Goal: Task Accomplishment & Management: Use online tool/utility

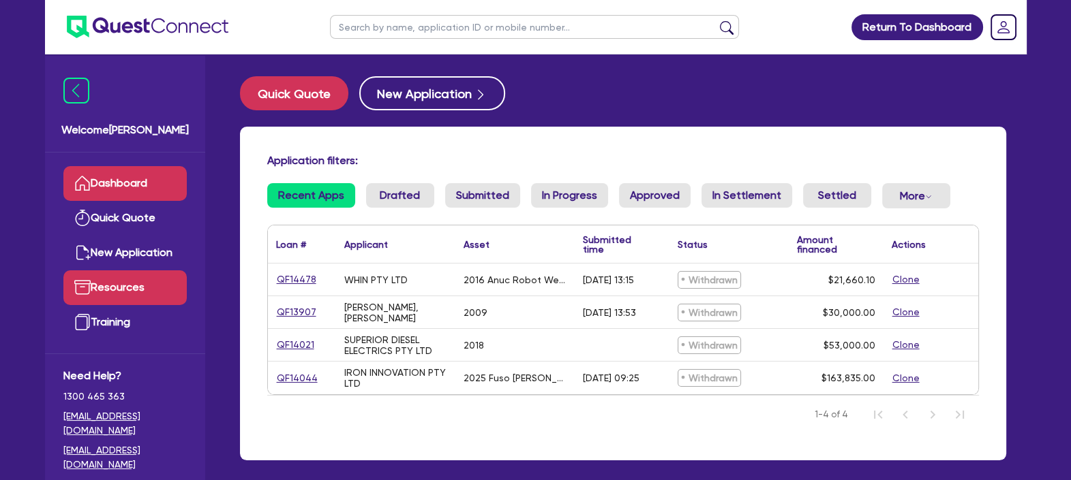
click at [110, 286] on link "Resources" at bounding box center [124, 288] width 123 height 35
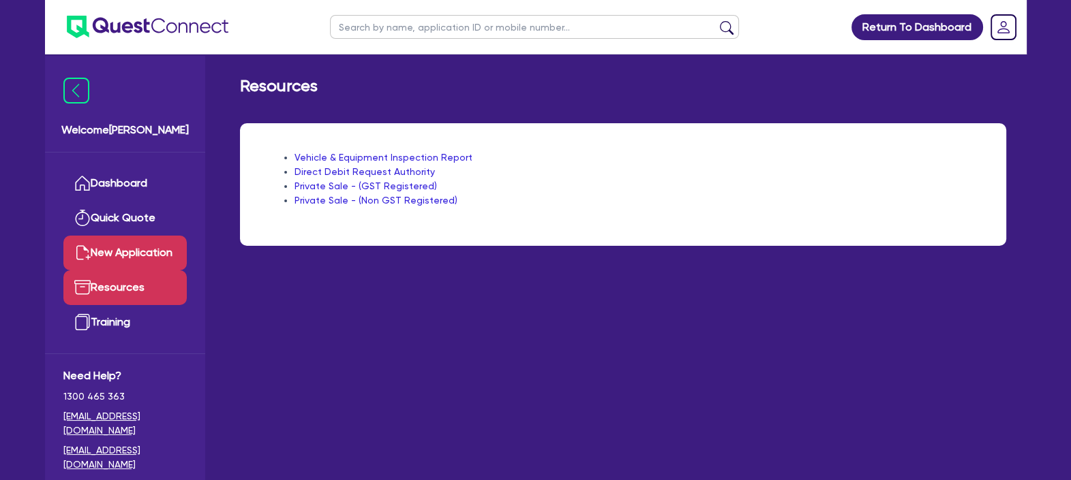
click at [127, 249] on link "New Application" at bounding box center [124, 253] width 123 height 35
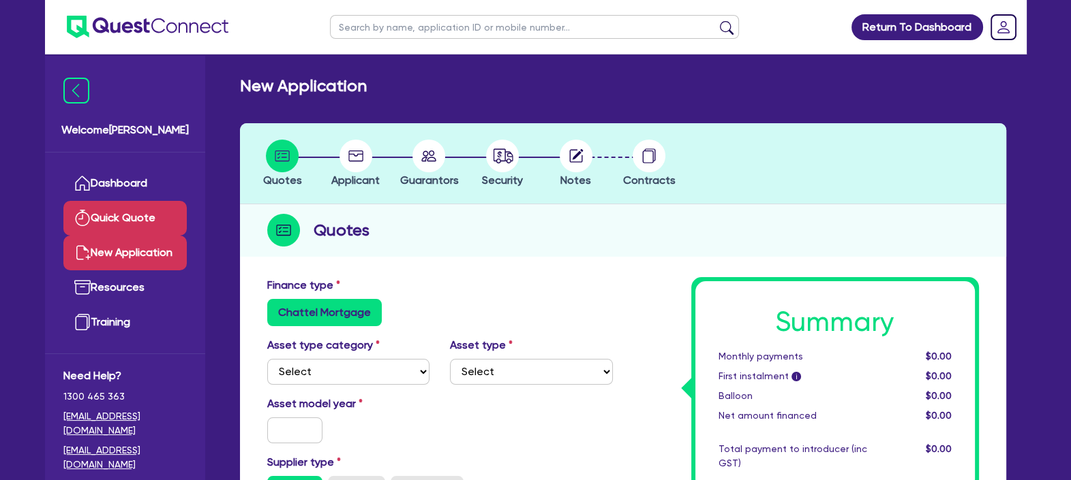
click at [133, 211] on link "Quick Quote" at bounding box center [124, 218] width 123 height 35
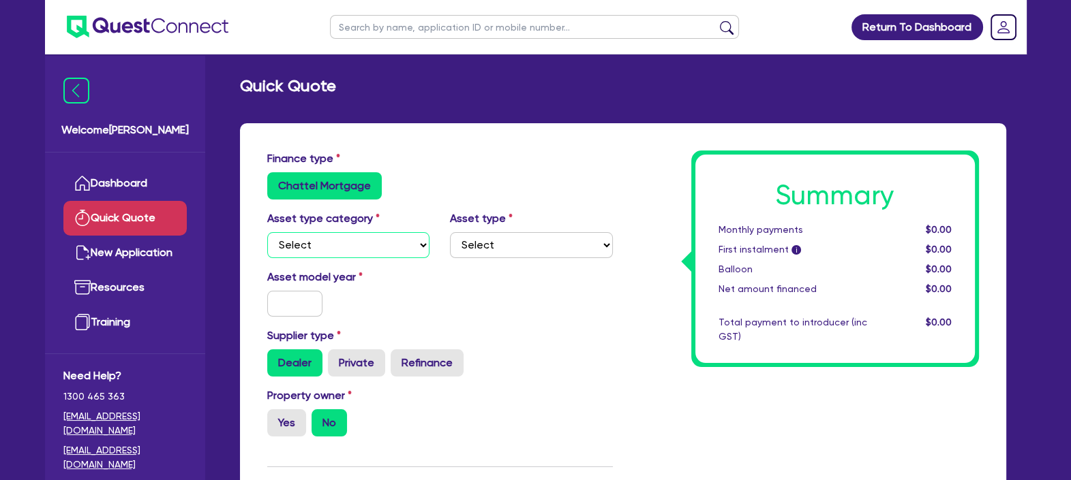
click at [354, 236] on select "Select Cars and light trucks Primary assets Secondary assets Tertiary assets" at bounding box center [348, 245] width 163 height 26
select select "PRIMARY_ASSETS"
click at [267, 232] on select "Select Cars and light trucks Primary assets Secondary assets Tertiary assets" at bounding box center [348, 245] width 163 height 26
click at [479, 239] on select "Select Heavy trucks over 4.5 tonne Trailers Bus and coaches Yellow goods and ex…" at bounding box center [531, 245] width 163 height 26
select select "HEAVY_TRUCKS"
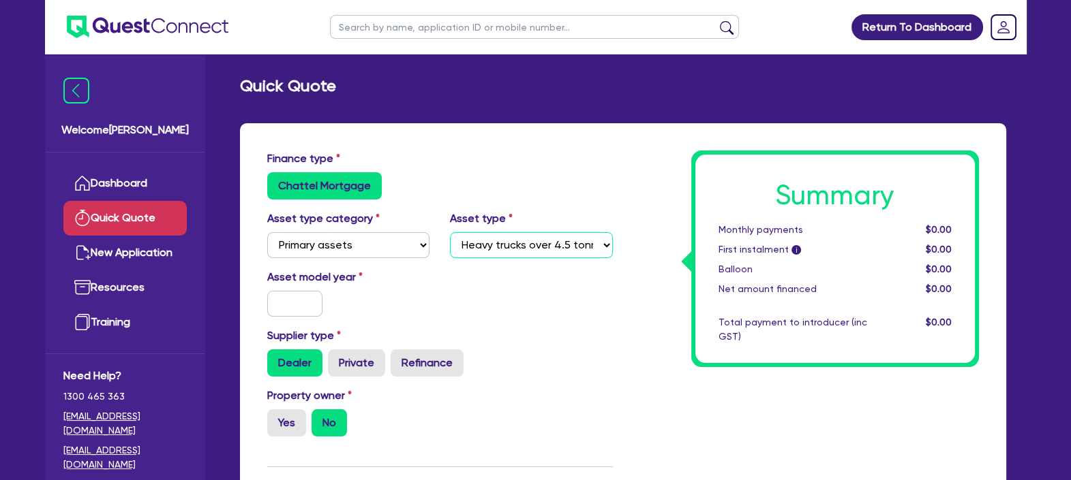
click at [450, 232] on select "Select Heavy trucks over 4.5 tonne Trailers Bus and coaches Yellow goods and ex…" at bounding box center [531, 245] width 163 height 26
click at [305, 303] on input "text" at bounding box center [295, 304] width 56 height 26
type input "2020"
click at [368, 366] on label "Private" at bounding box center [356, 363] width 57 height 27
click at [337, 358] on input "Private" at bounding box center [332, 354] width 9 height 9
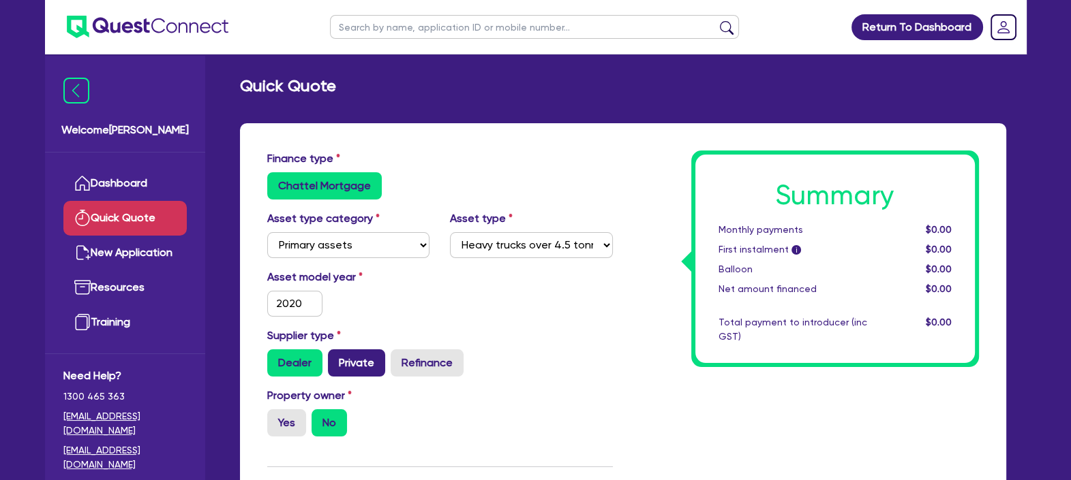
radio input "true"
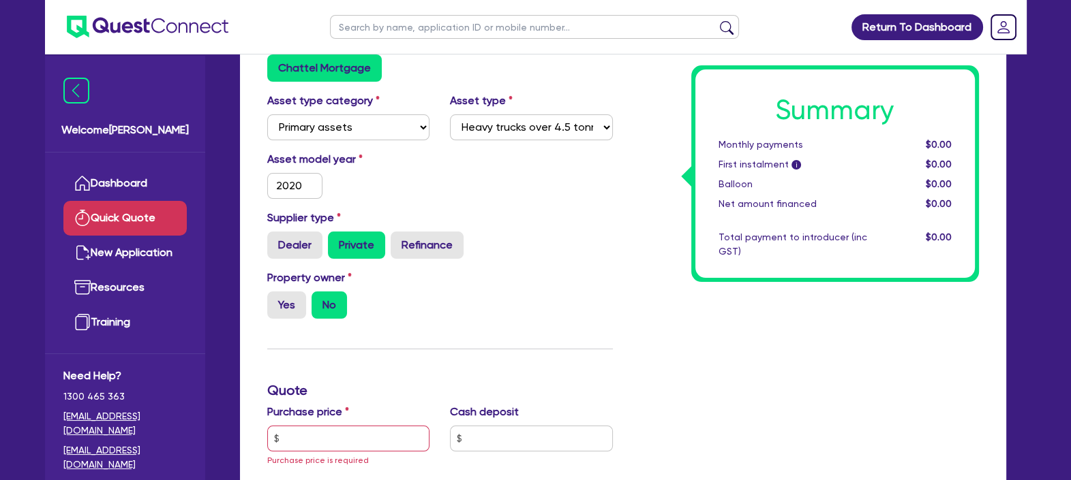
scroll to position [142, 0]
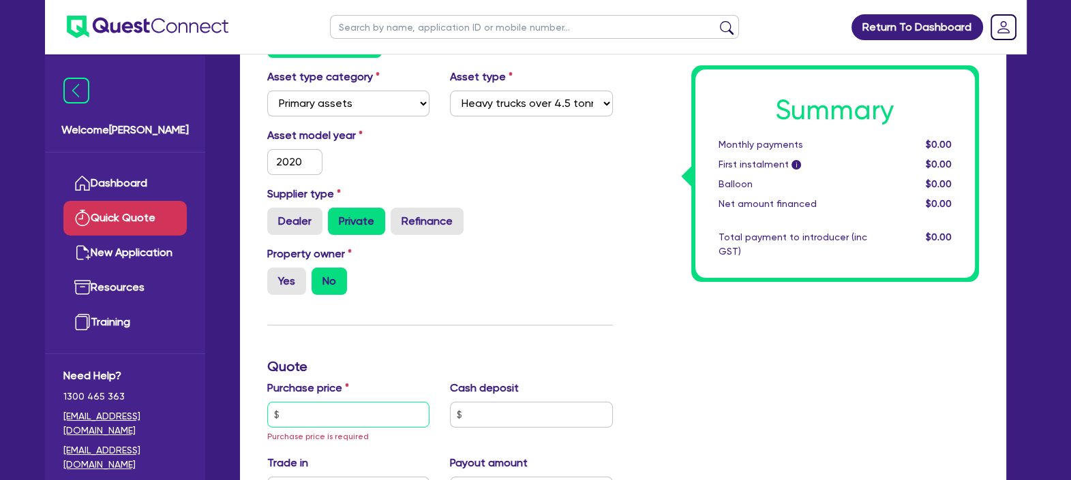
click at [365, 418] on input "text" at bounding box center [348, 415] width 163 height 26
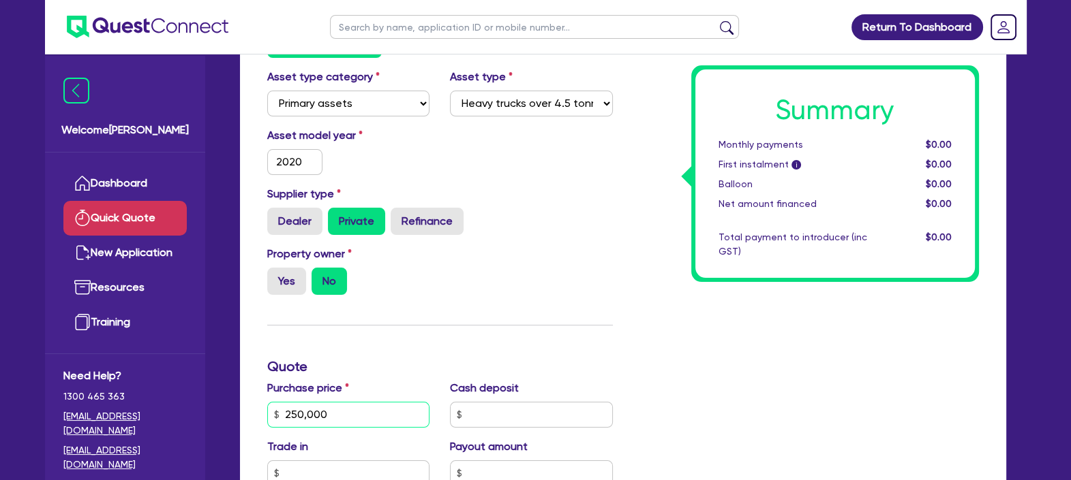
type input "250,000"
type input "0"
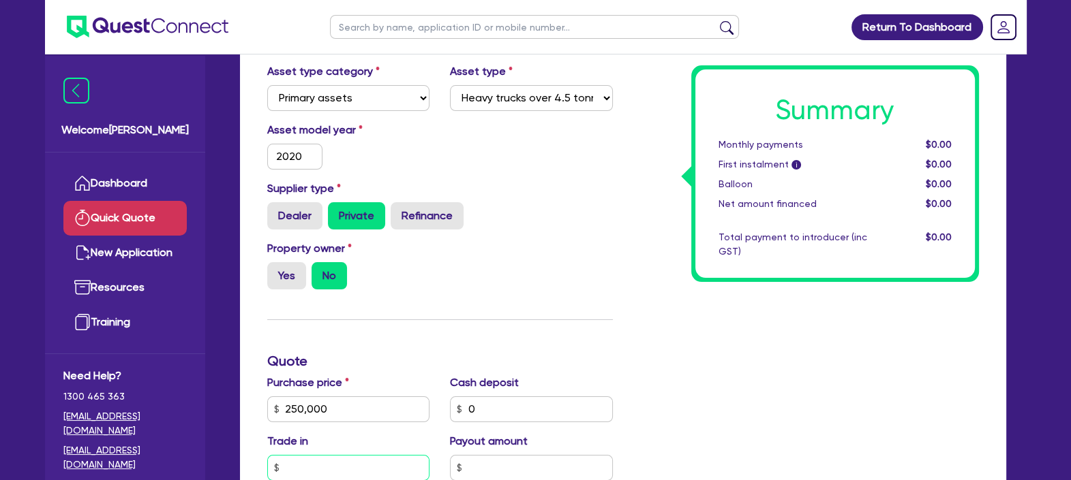
scroll to position [431, 0]
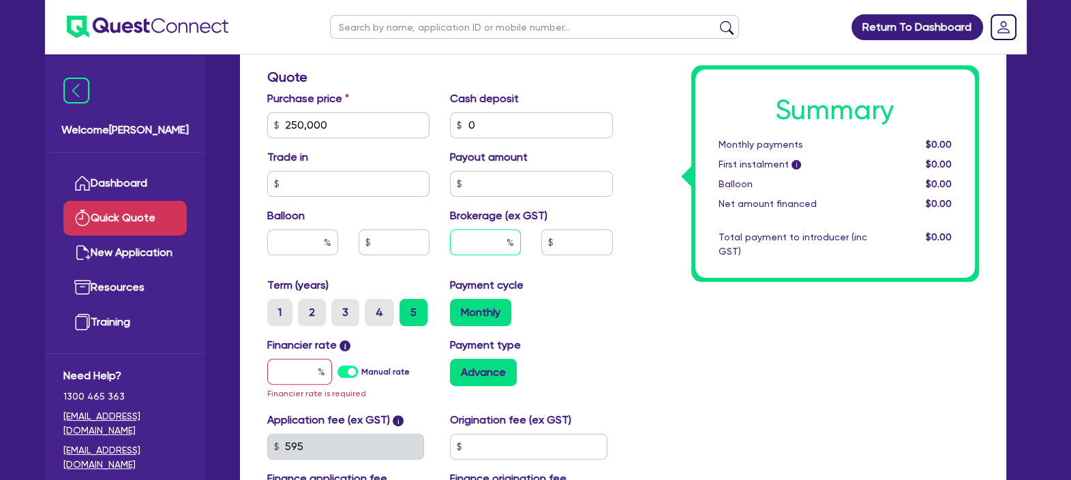
click at [478, 235] on input "text" at bounding box center [485, 243] width 71 height 26
type input "3"
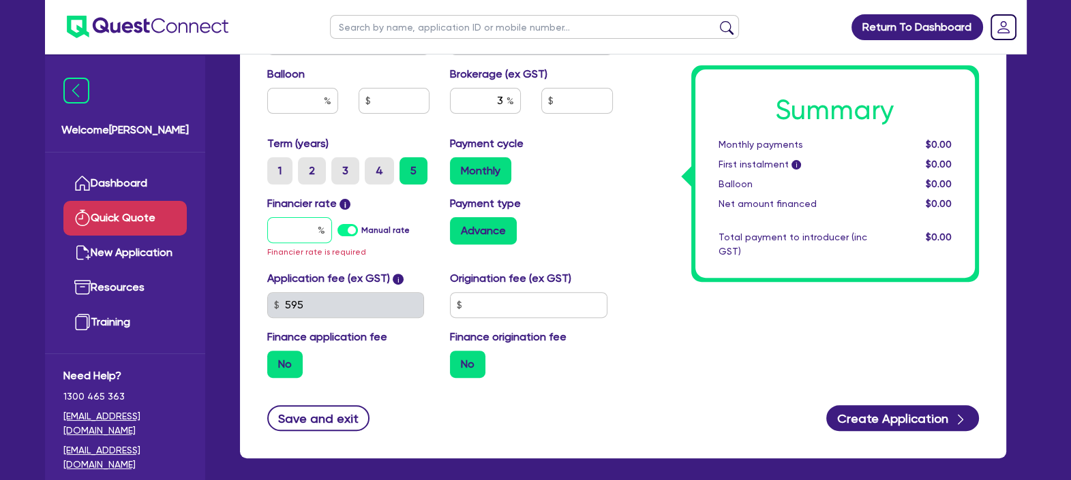
click at [309, 229] on input "text" at bounding box center [299, 230] width 65 height 26
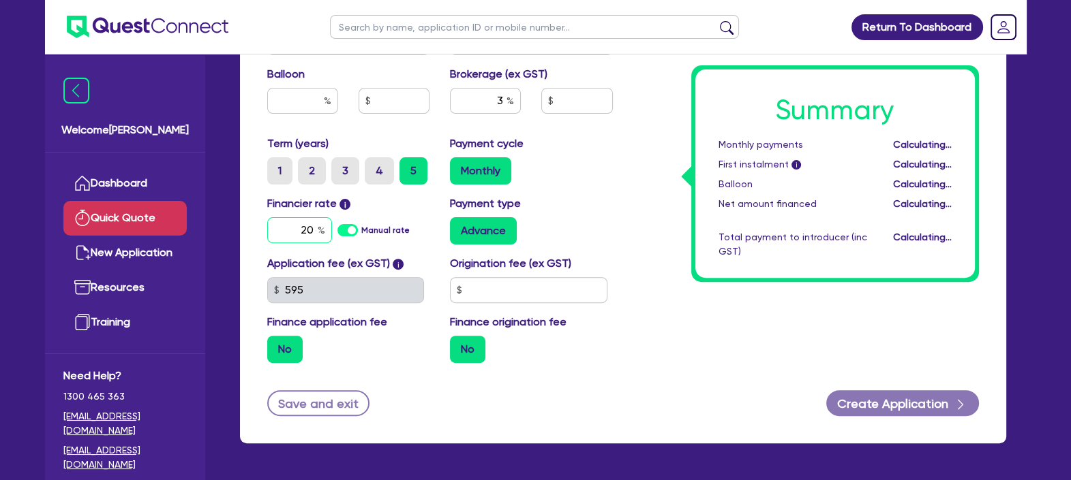
type input "20"
type input "7,500"
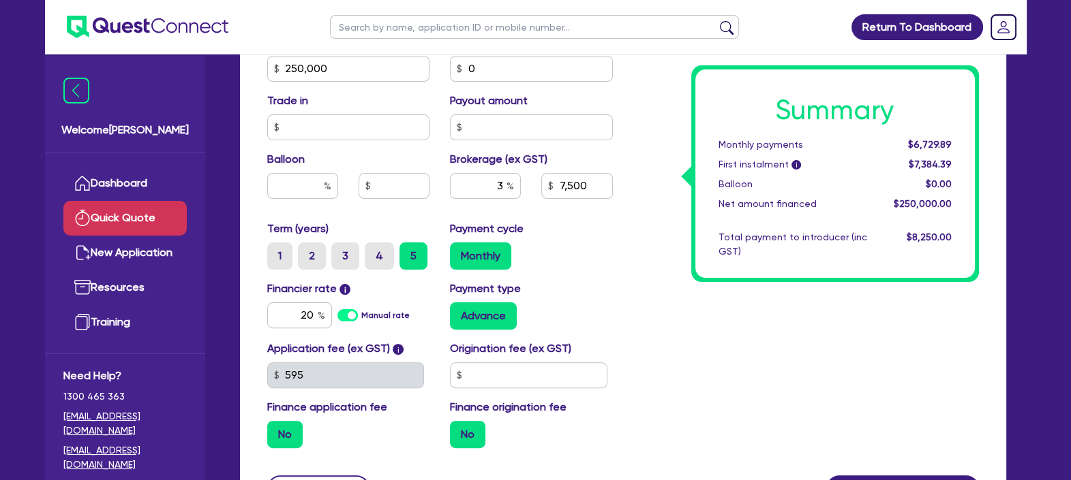
scroll to position [619, 0]
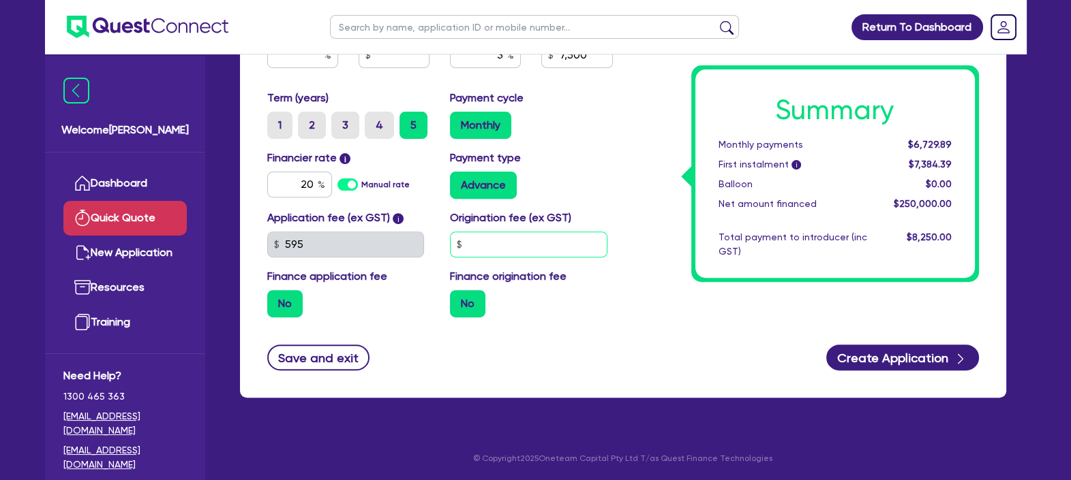
click at [525, 249] on input "text" at bounding box center [528, 245] width 157 height 26
type input "990"
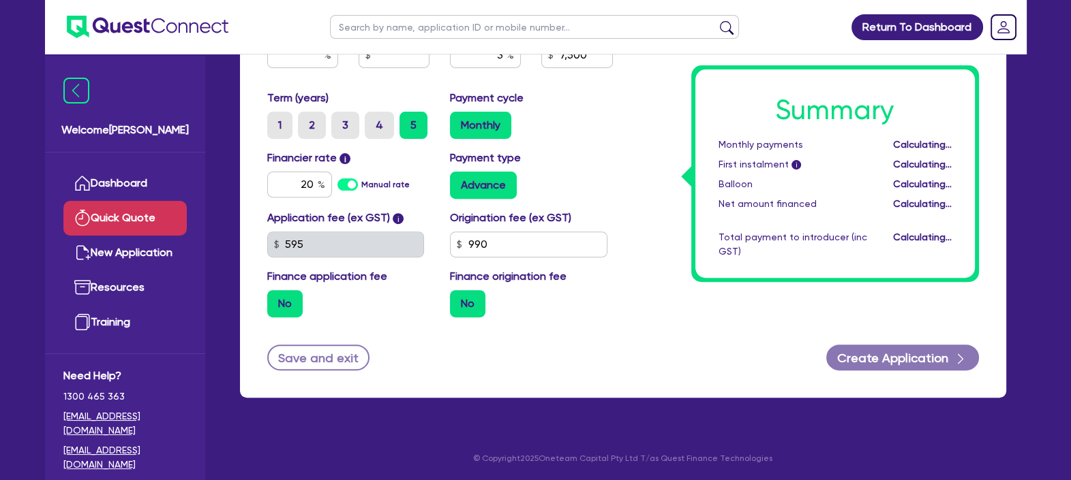
type input "7,500"
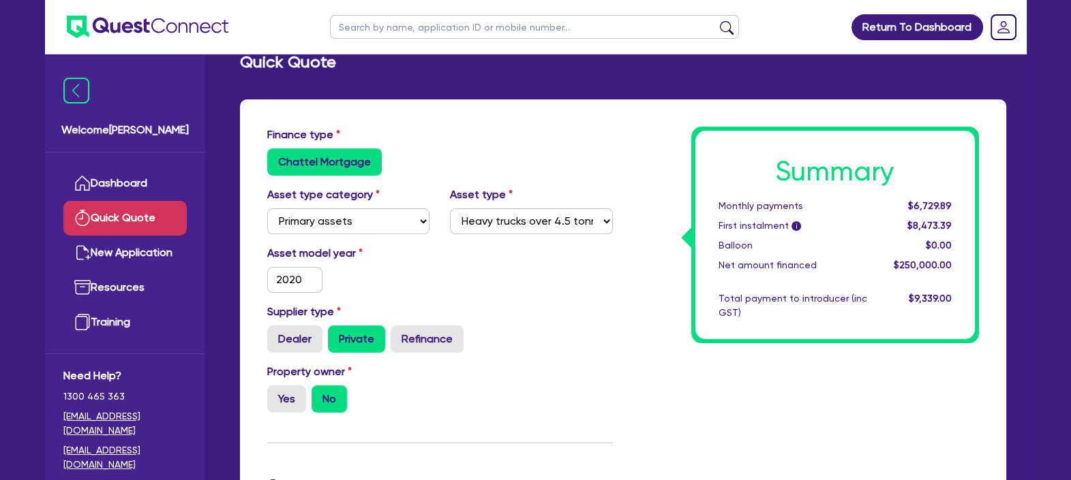
scroll to position [0, 0]
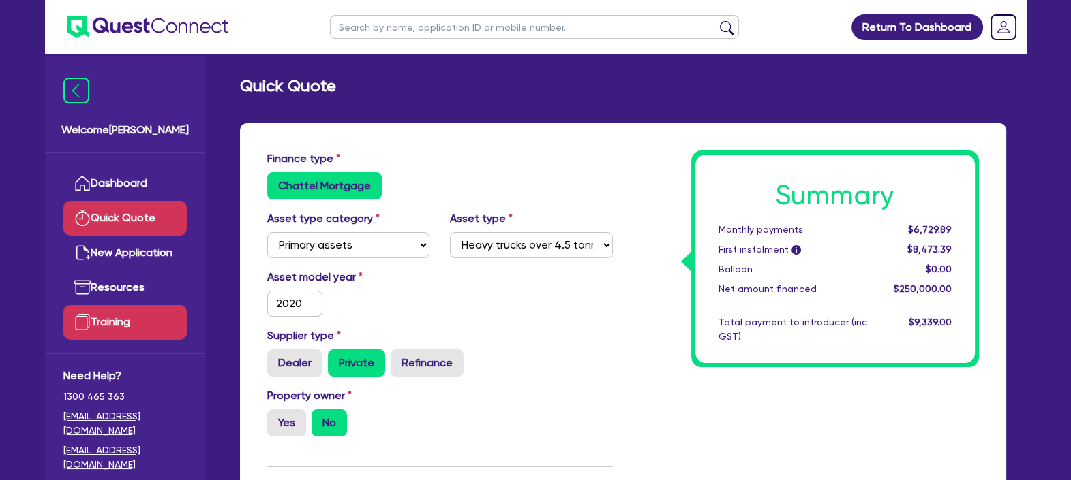
click at [103, 313] on link "Training" at bounding box center [124, 322] width 123 height 35
